Goal: Task Accomplishment & Management: Use online tool/utility

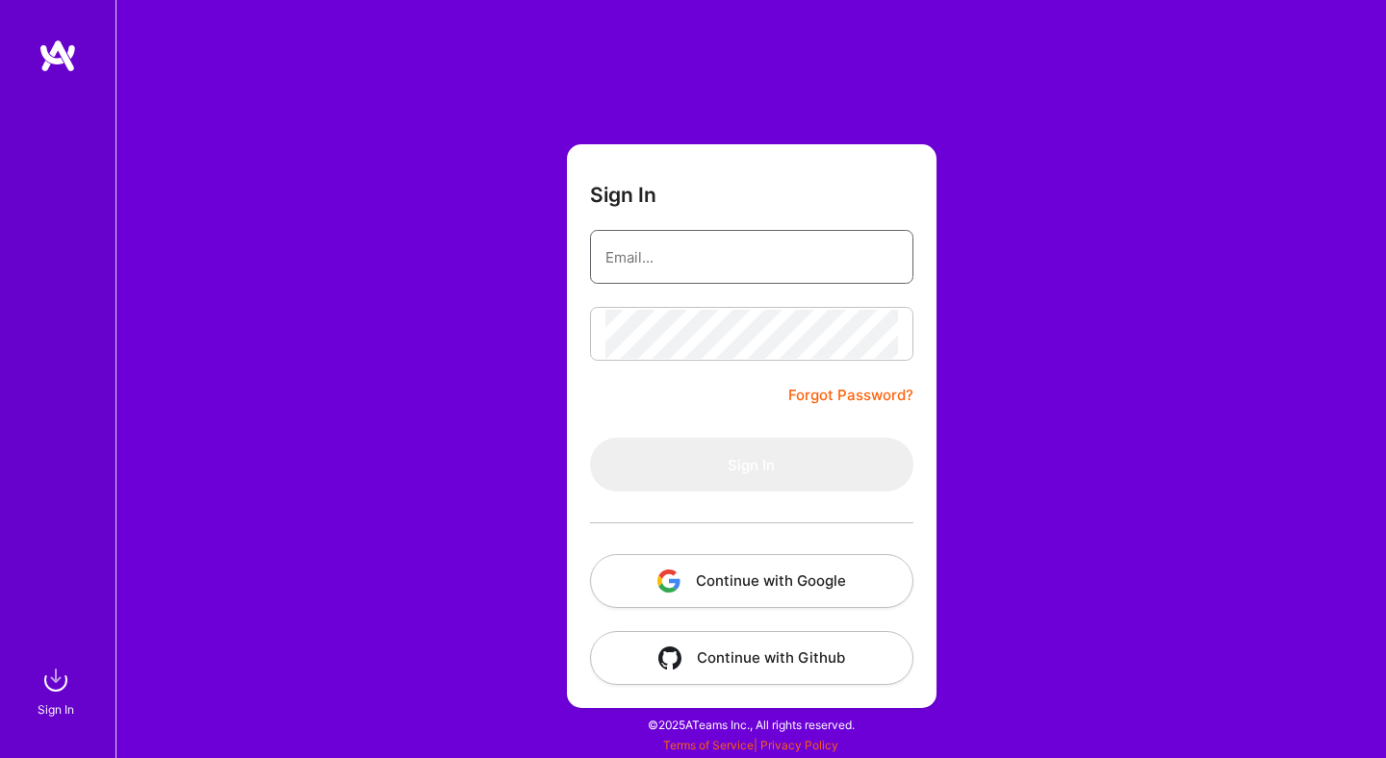
type input "[EMAIL_ADDRESS][DOMAIN_NAME]"
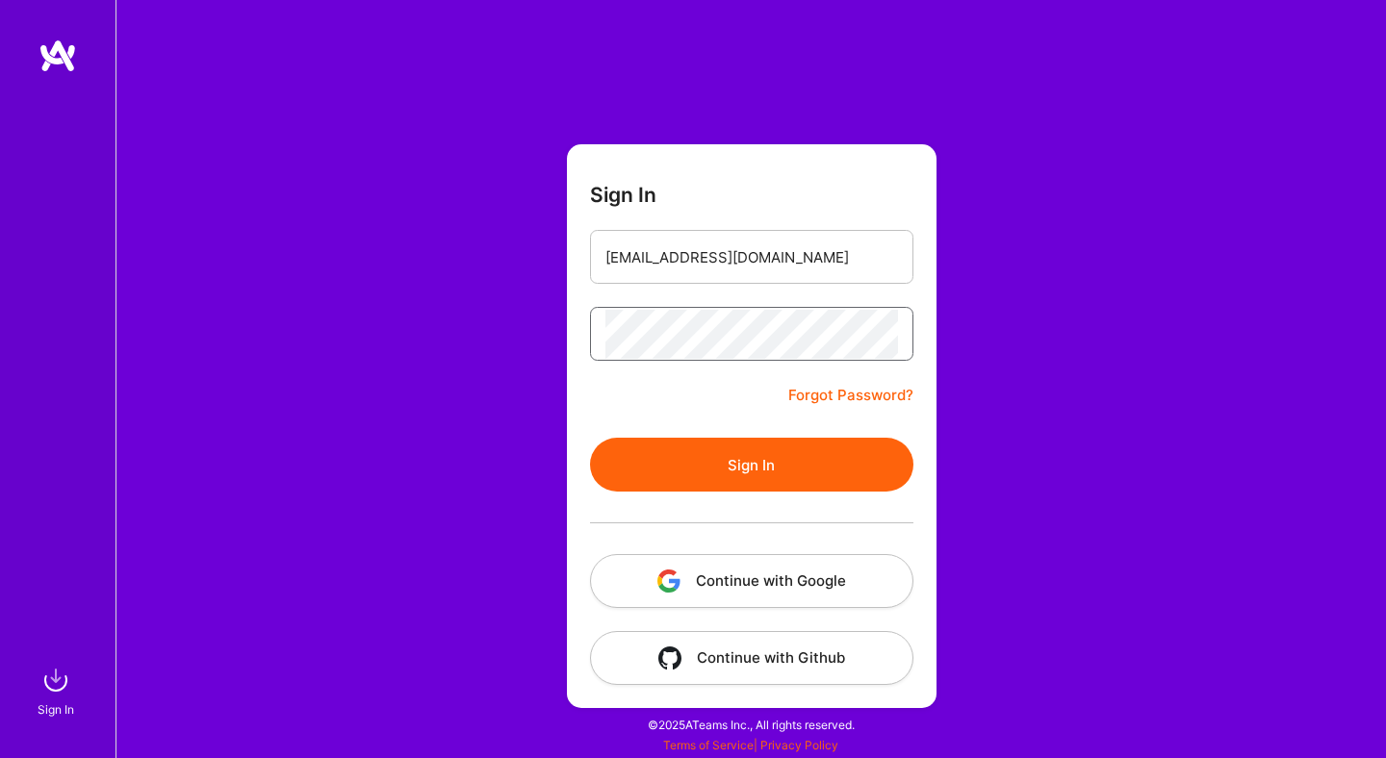
click at [590, 438] on button "Sign In" at bounding box center [751, 465] width 323 height 54
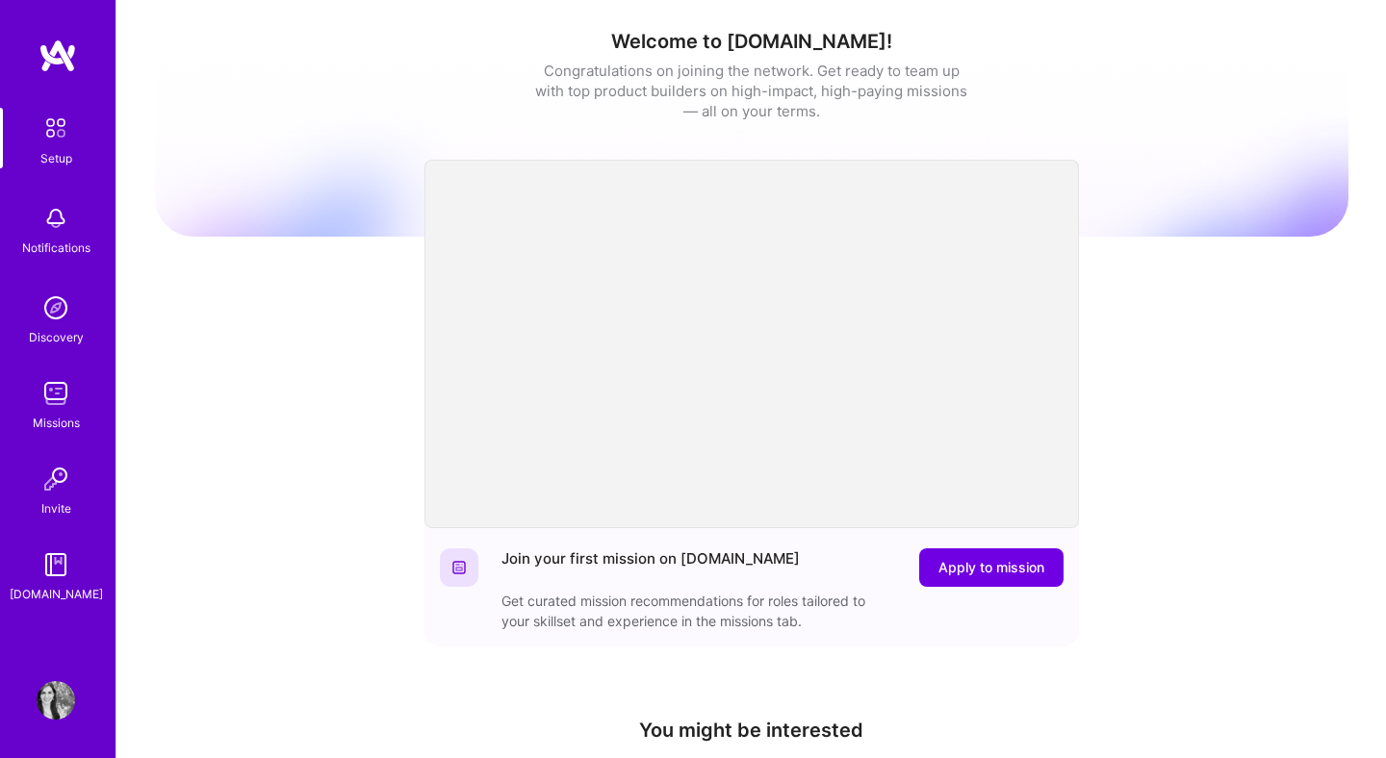
click at [43, 400] on img at bounding box center [56, 393] width 38 height 38
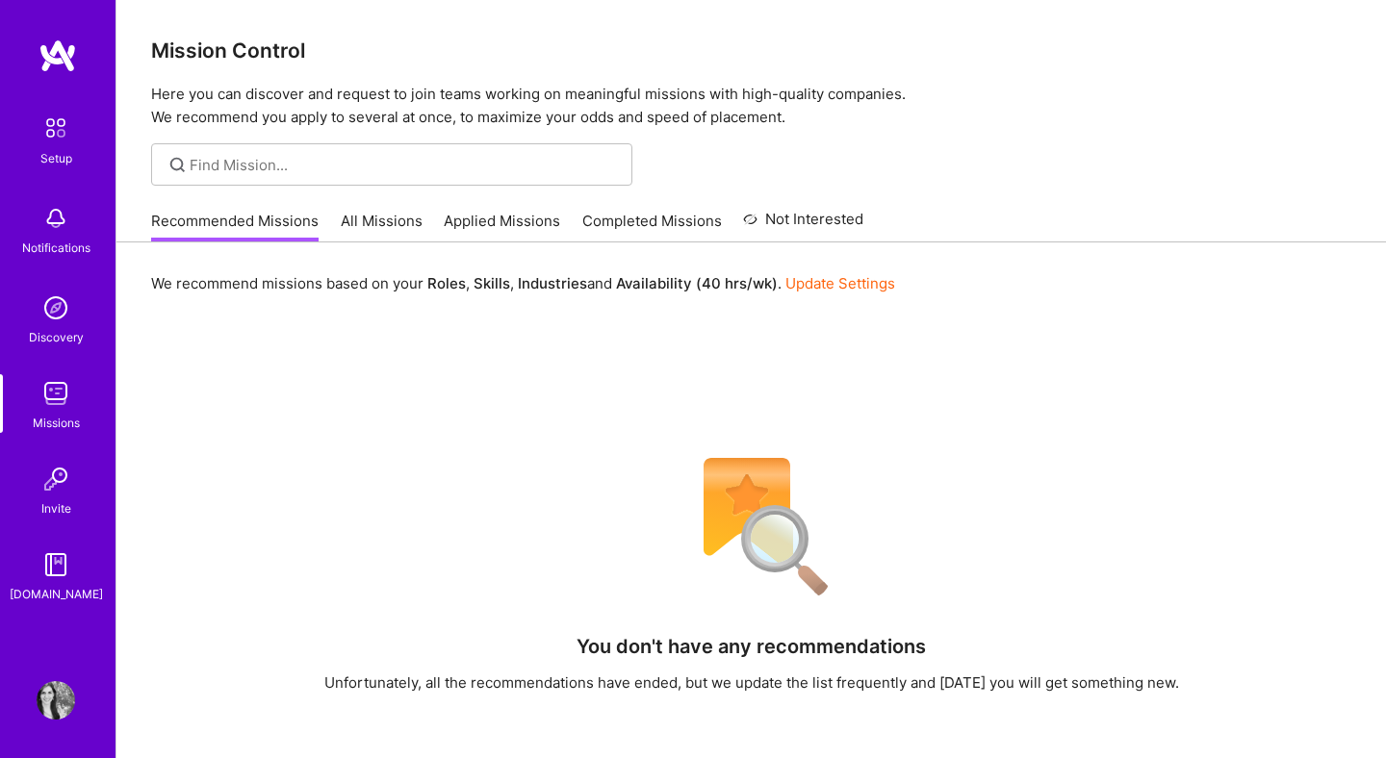
click at [413, 232] on link "All Missions" at bounding box center [382, 227] width 82 height 32
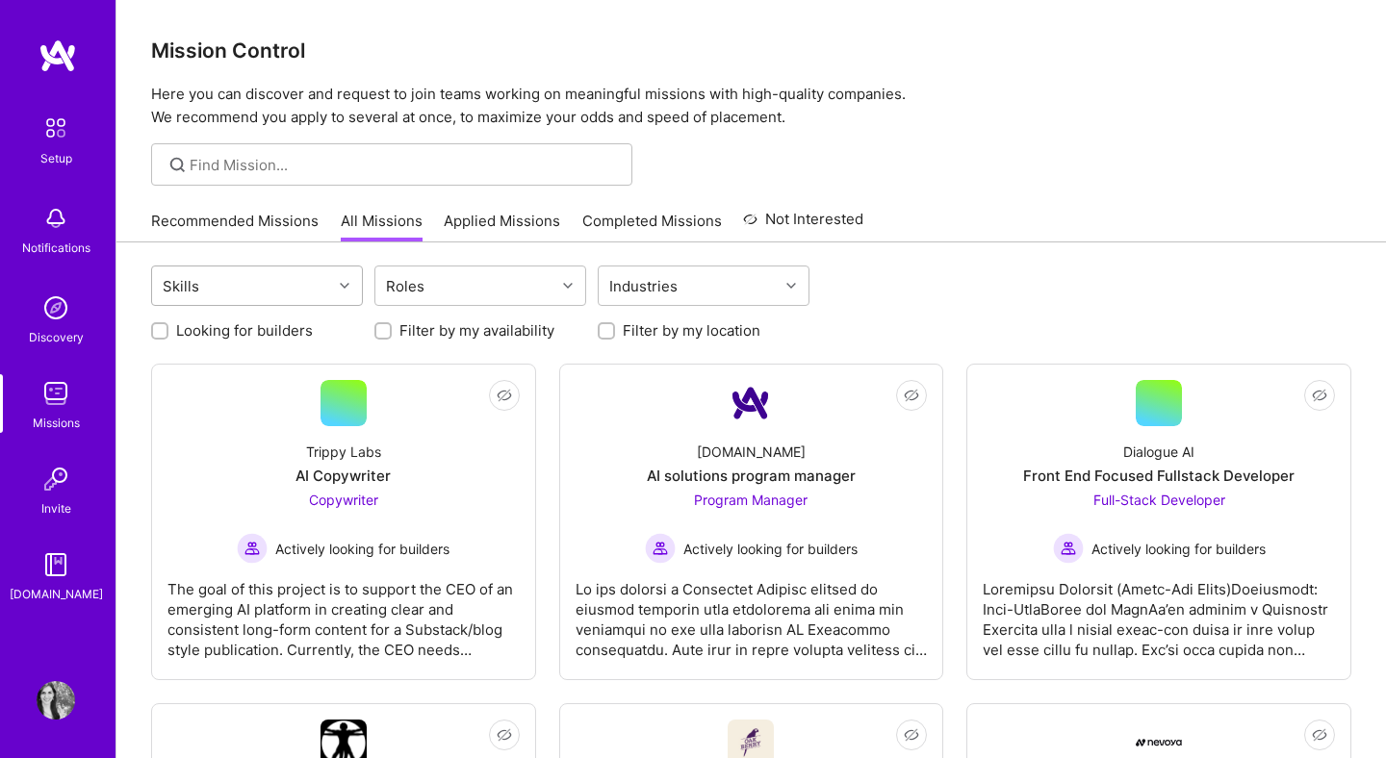
click at [318, 296] on div "Skills" at bounding box center [242, 286] width 180 height 38
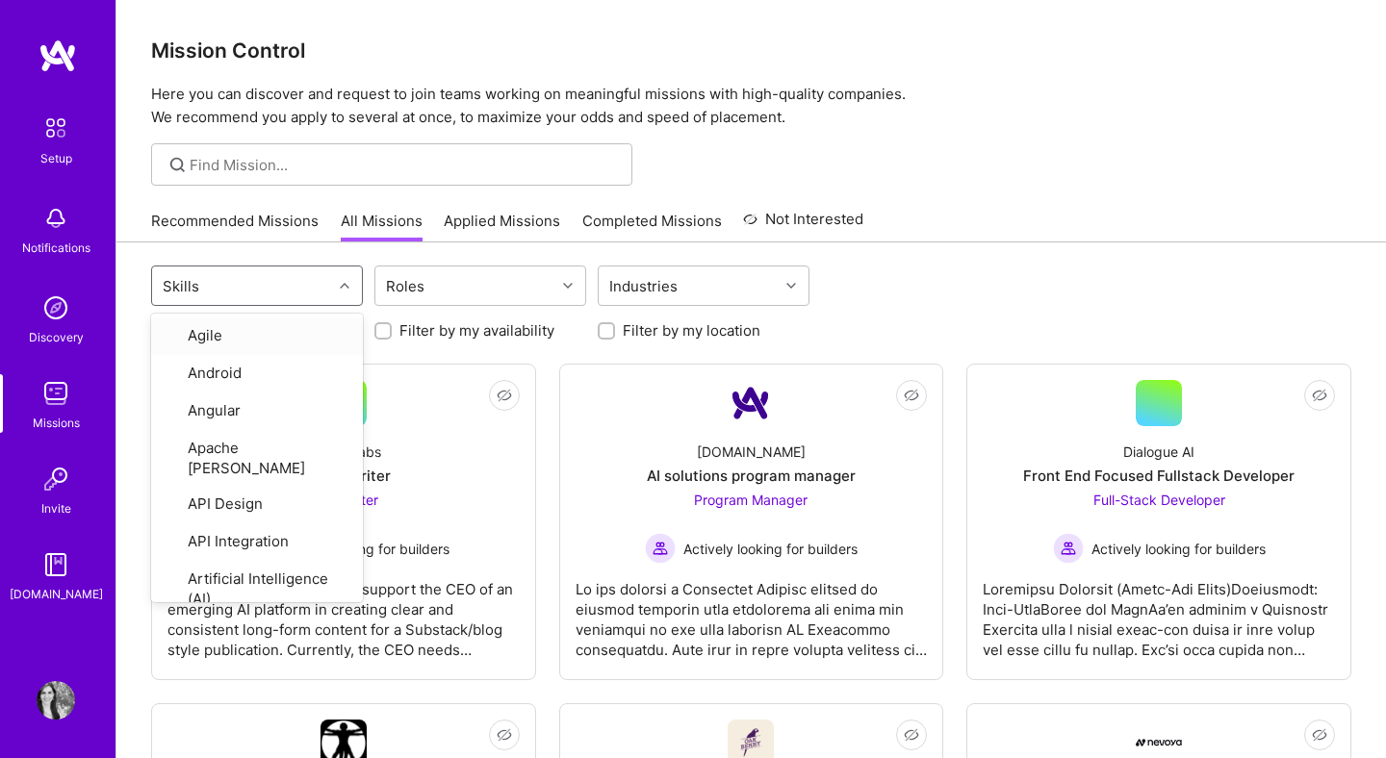
click at [318, 296] on div "Skills" at bounding box center [242, 286] width 180 height 38
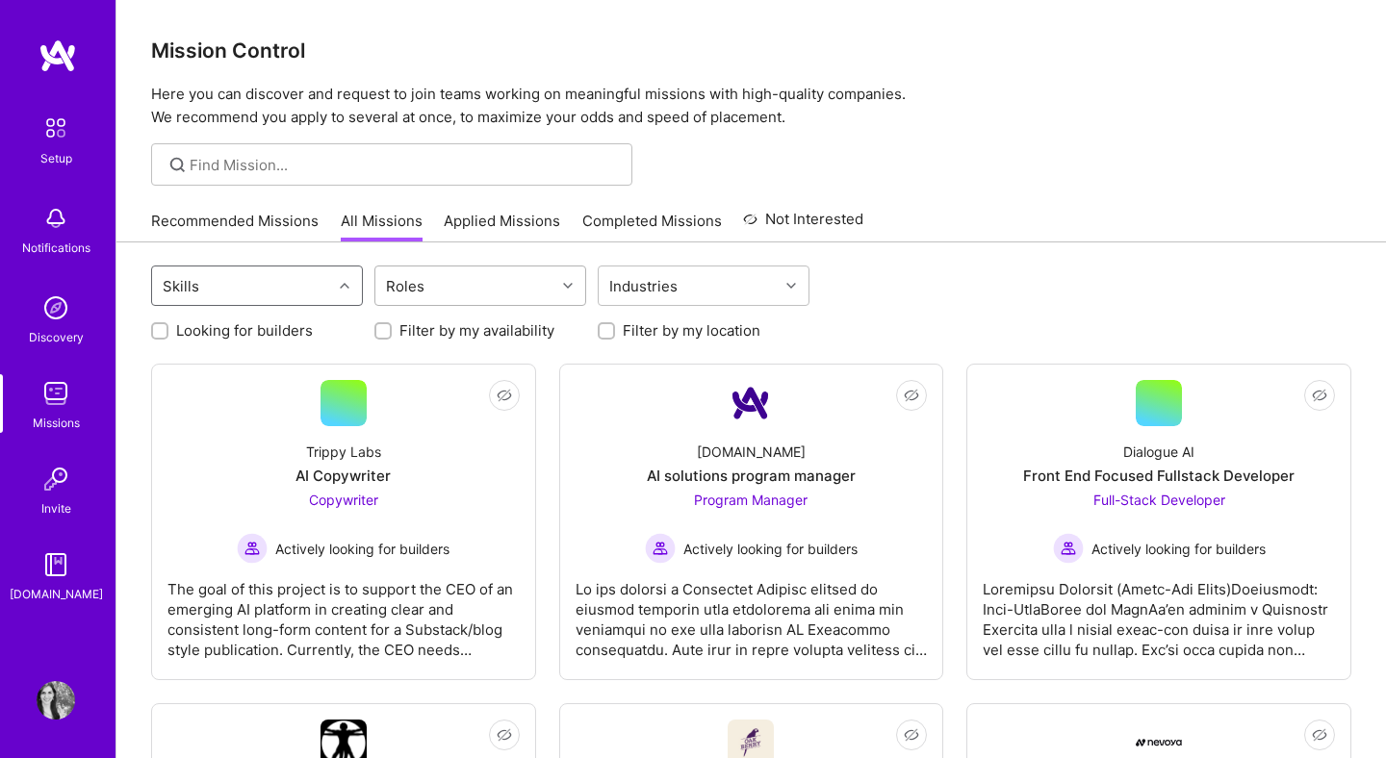
click at [455, 275] on div "Roles" at bounding box center [465, 286] width 180 height 38
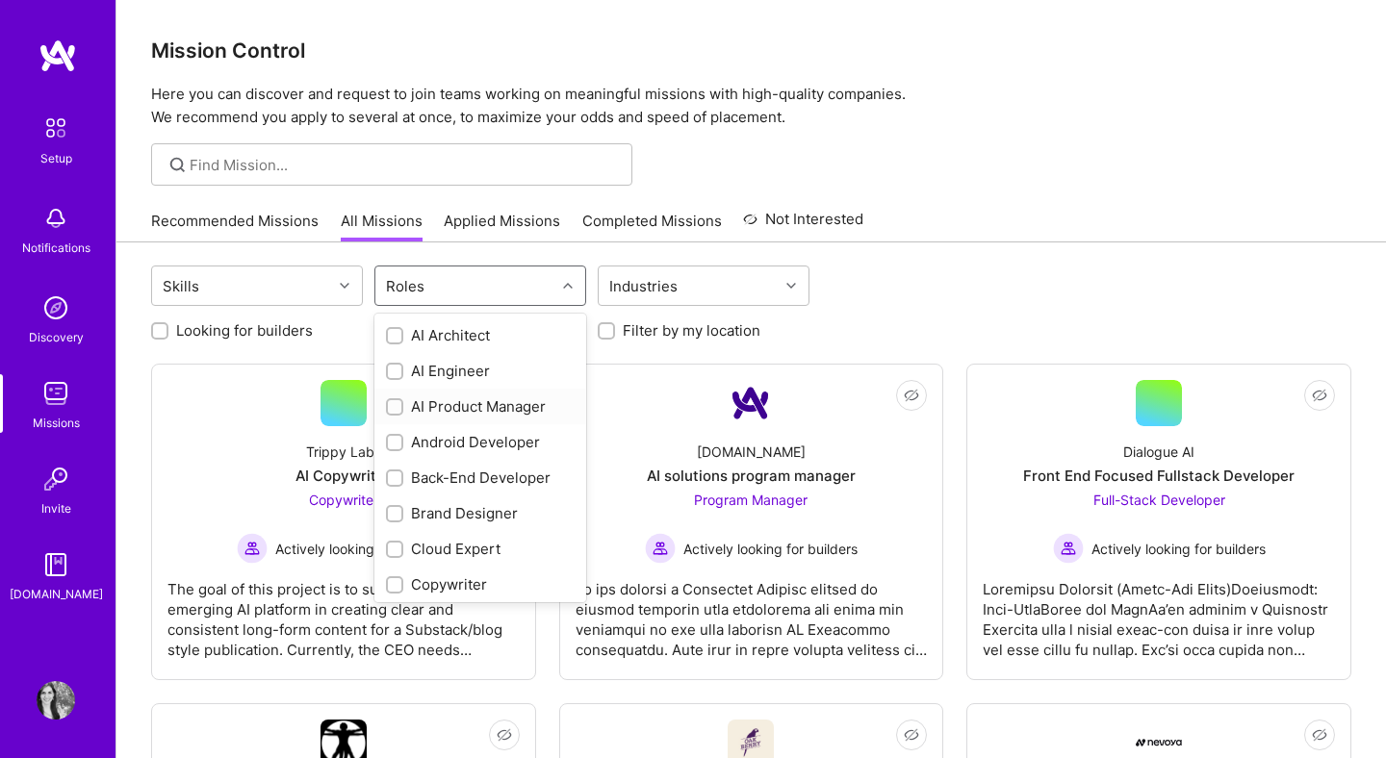
click at [394, 407] on input "checkbox" at bounding box center [396, 407] width 13 height 13
checkbox input "true"
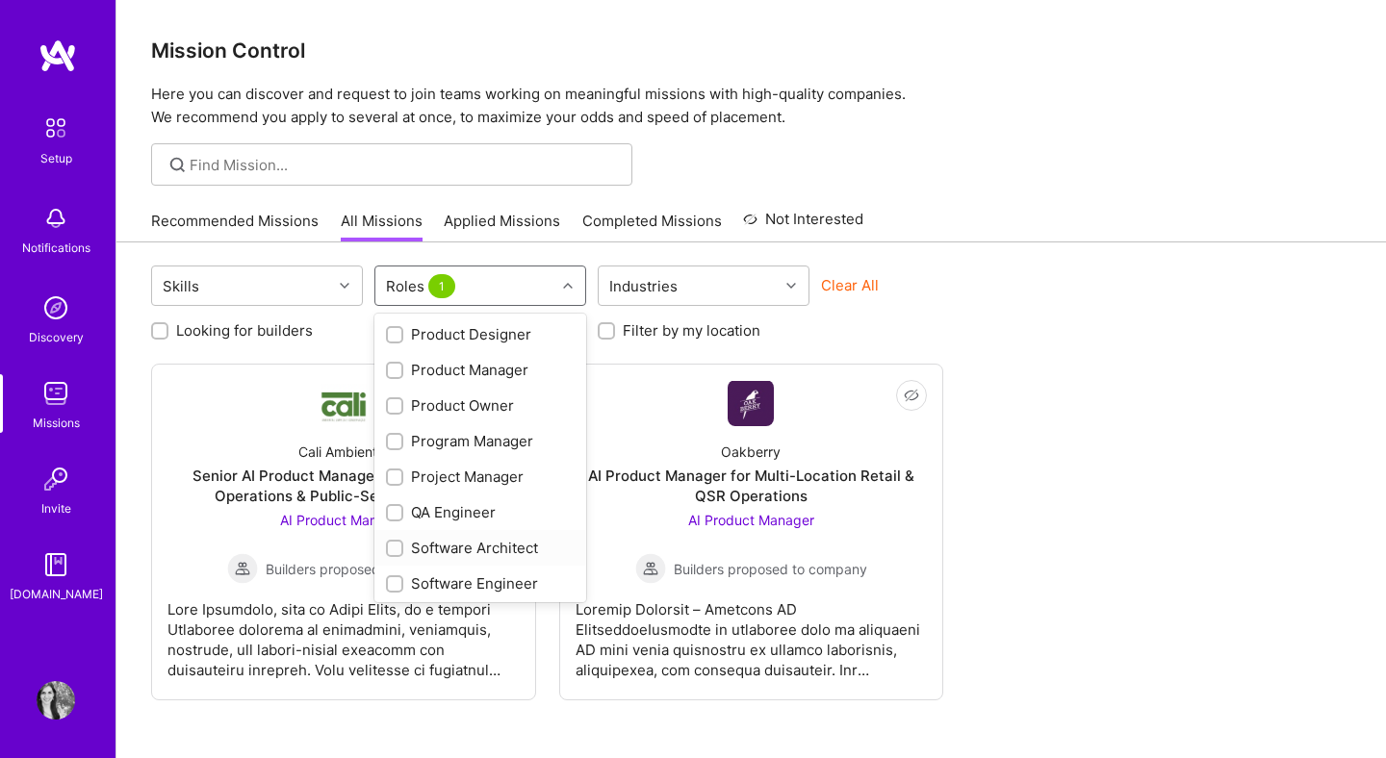
scroll to position [593, 0]
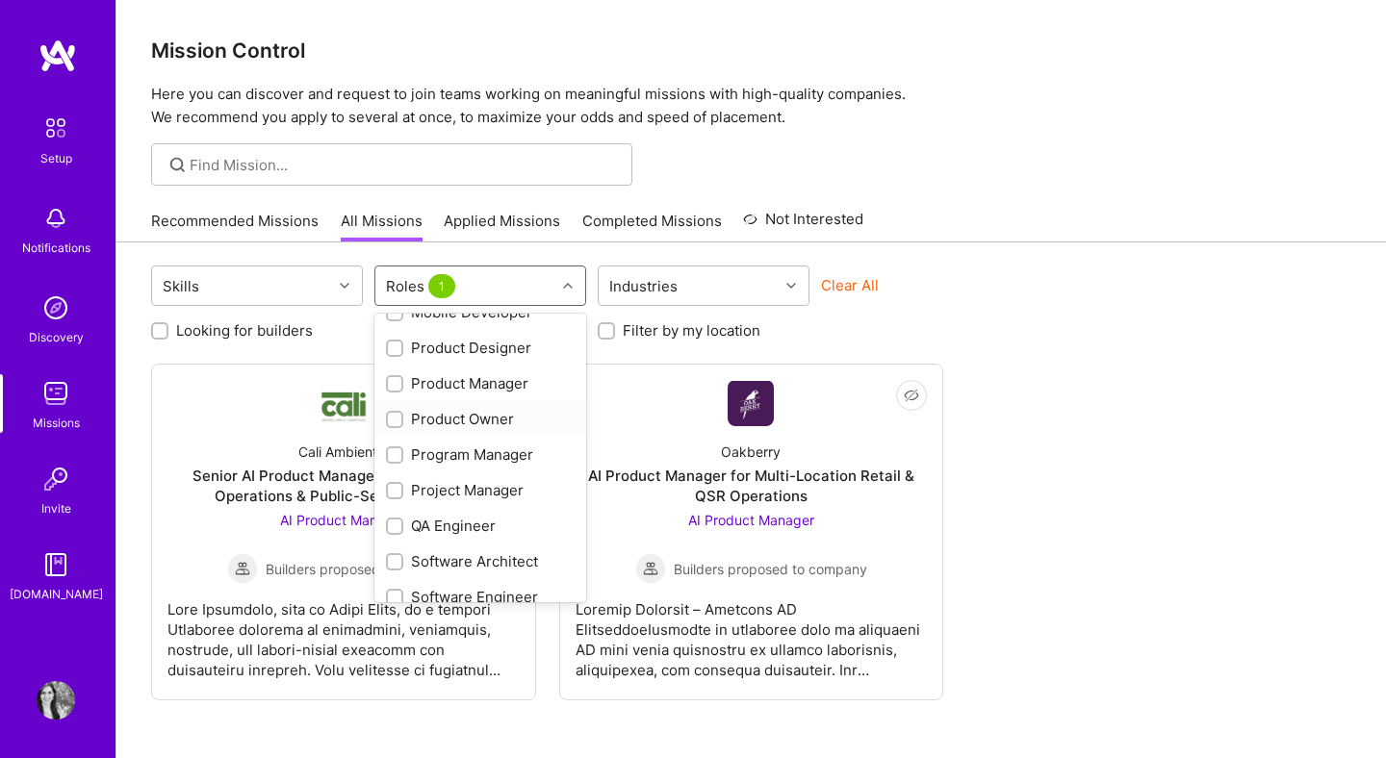
click at [395, 420] on input "checkbox" at bounding box center [396, 420] width 13 height 13
checkbox input "true"
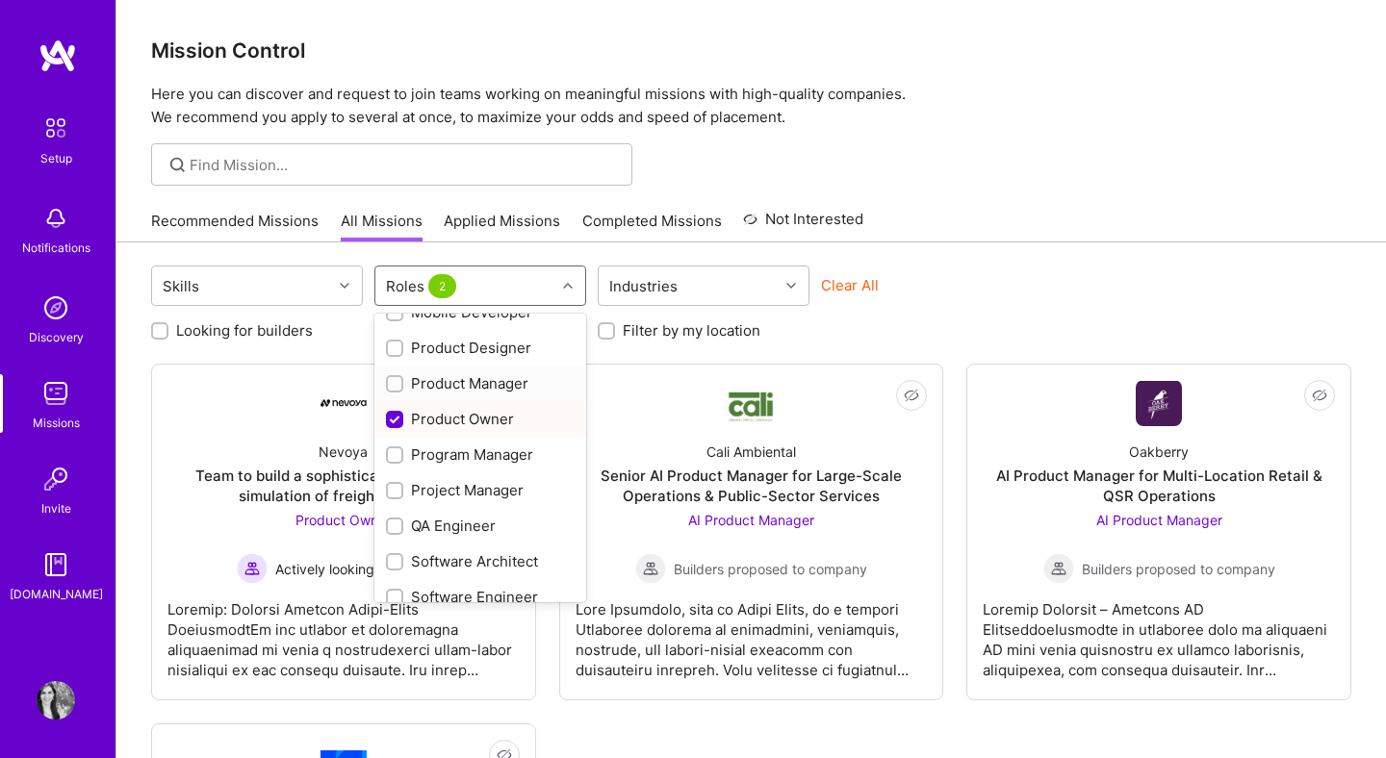
click at [395, 380] on input "checkbox" at bounding box center [396, 384] width 13 height 13
checkbox input "true"
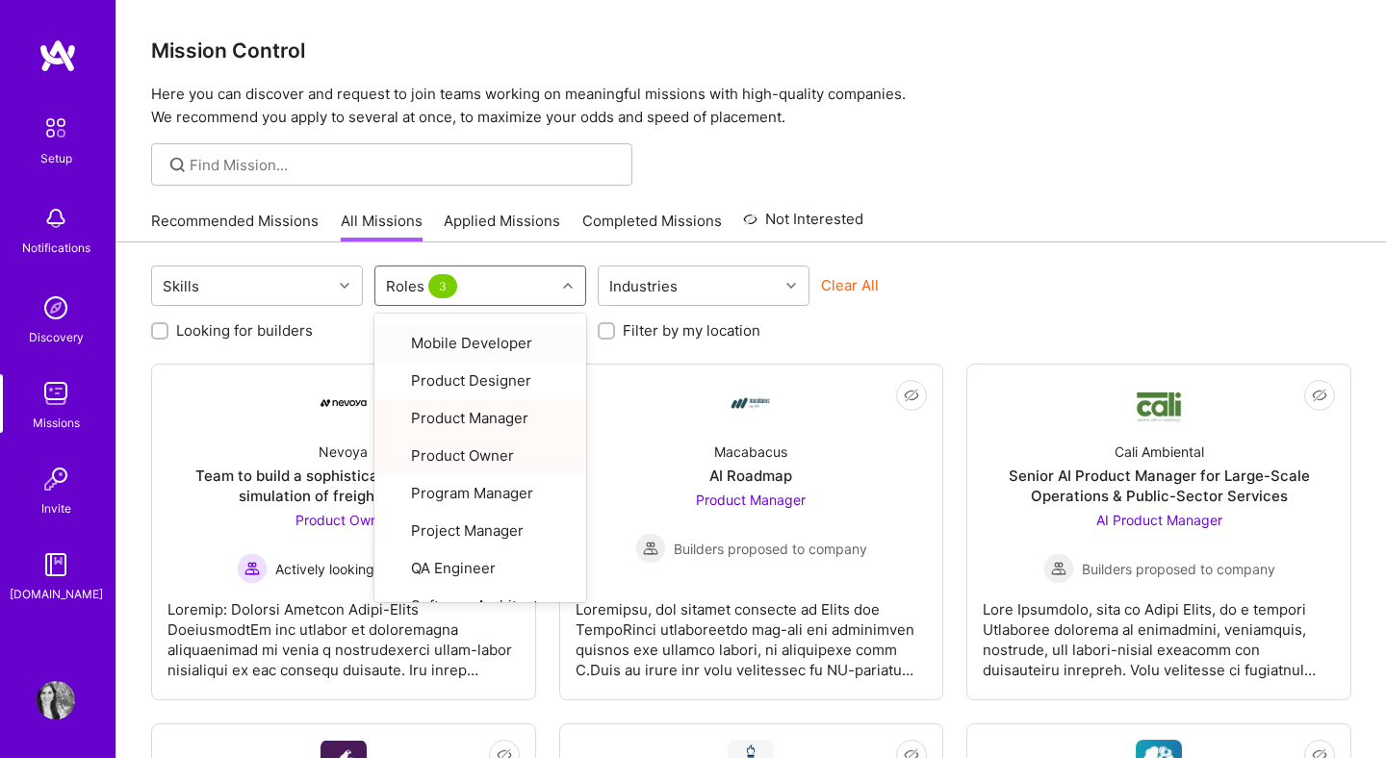
click at [1037, 285] on div "Skills option Product Manager, selected. option Mobile Developer focused, 17 of…" at bounding box center [751, 288] width 1200 height 45
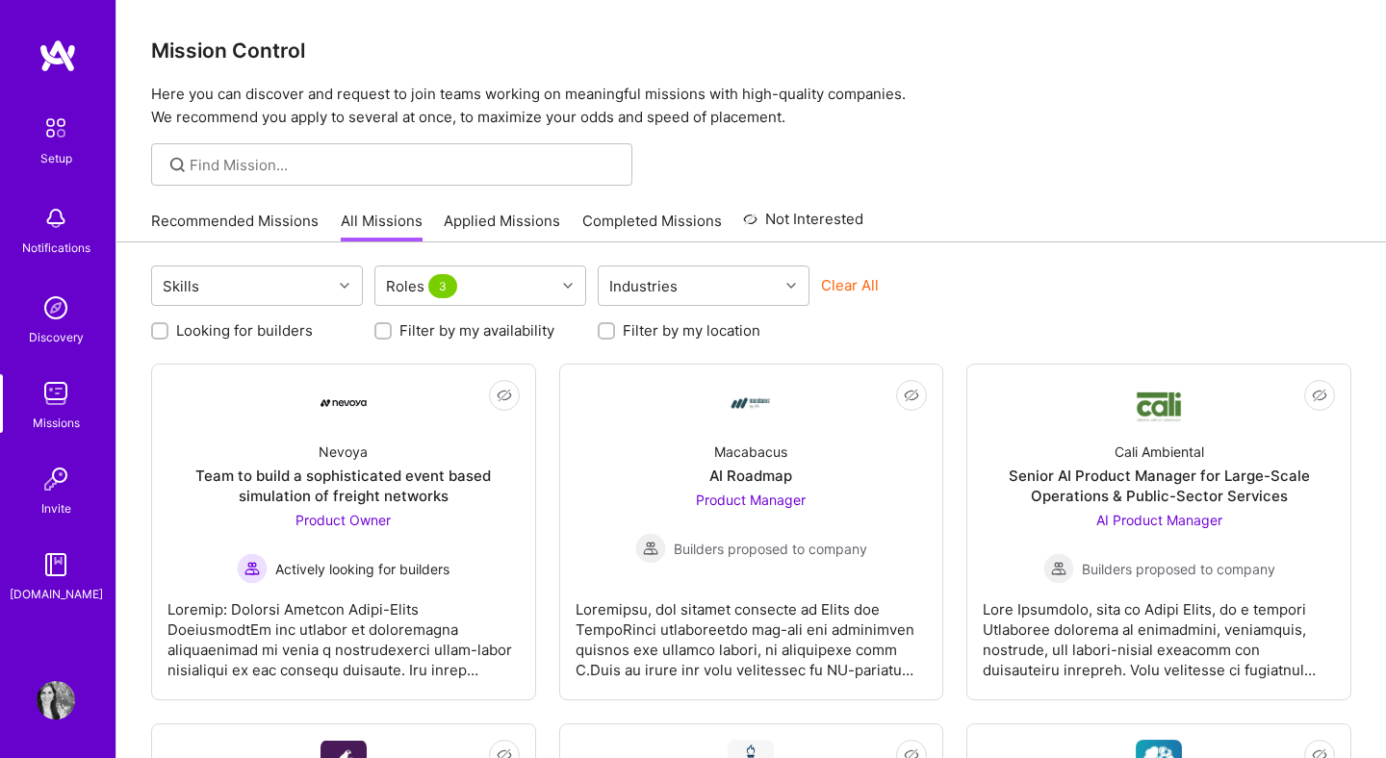
click at [293, 335] on label "Looking for builders" at bounding box center [244, 330] width 137 height 20
click at [168, 335] on input "Looking for builders" at bounding box center [161, 331] width 13 height 13
checkbox input "true"
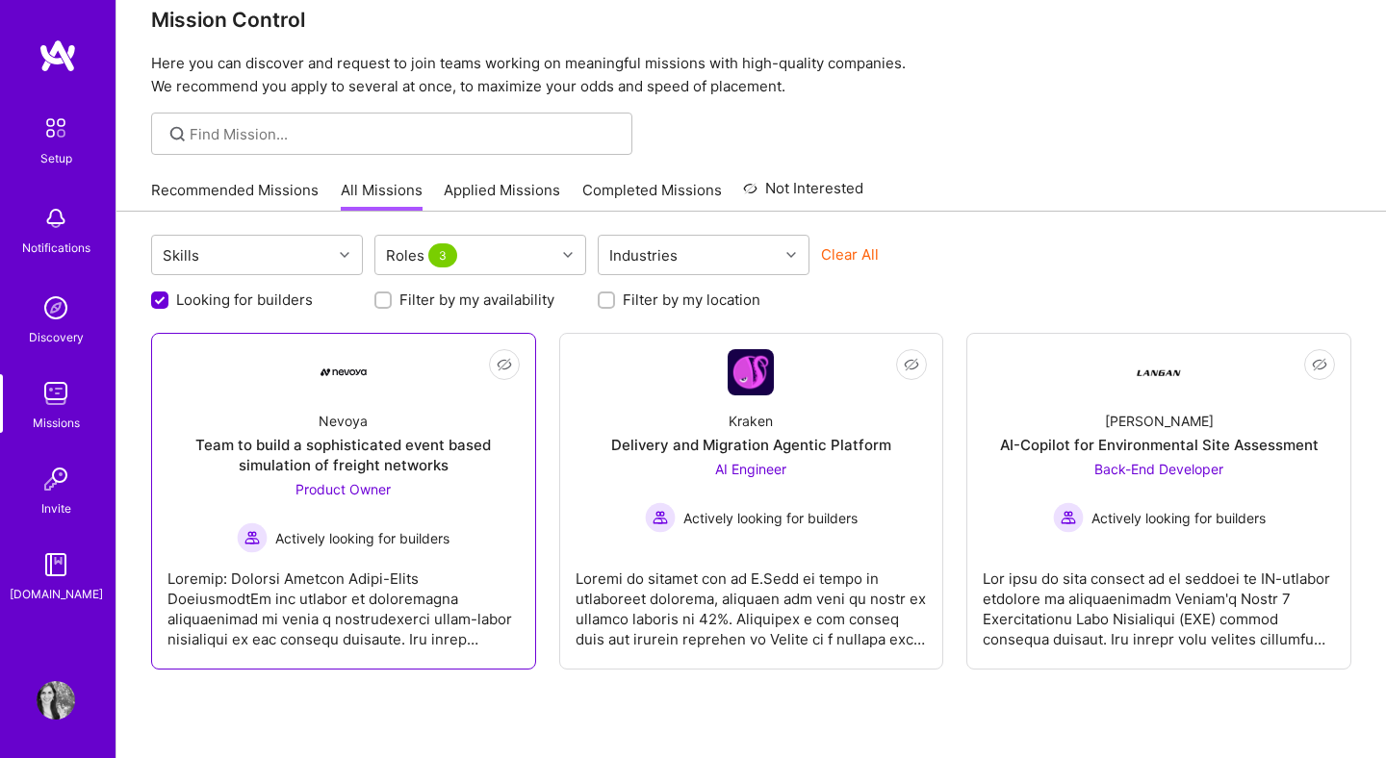
scroll to position [90, 0]
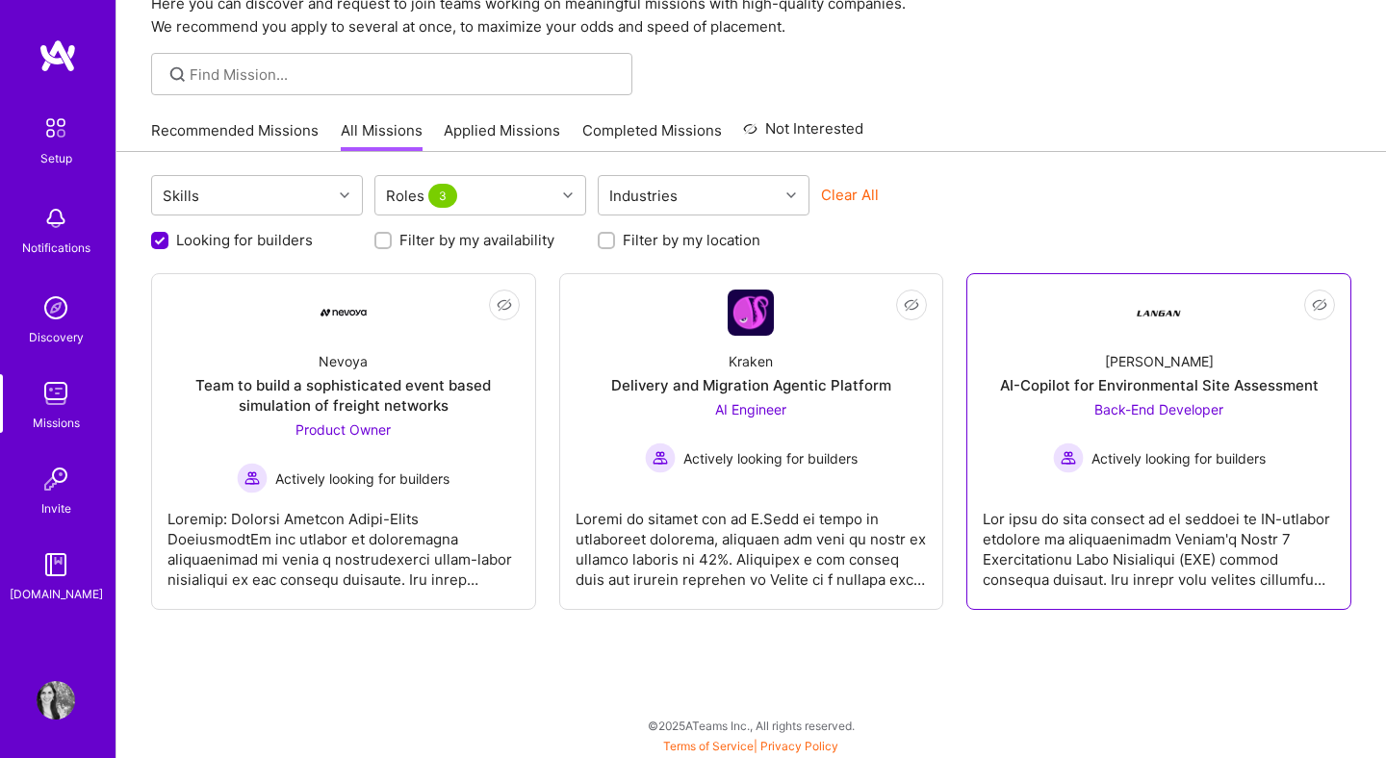
click at [1213, 518] on div at bounding box center [1158, 542] width 352 height 96
